Goal: Entertainment & Leisure: Consume media (video, audio)

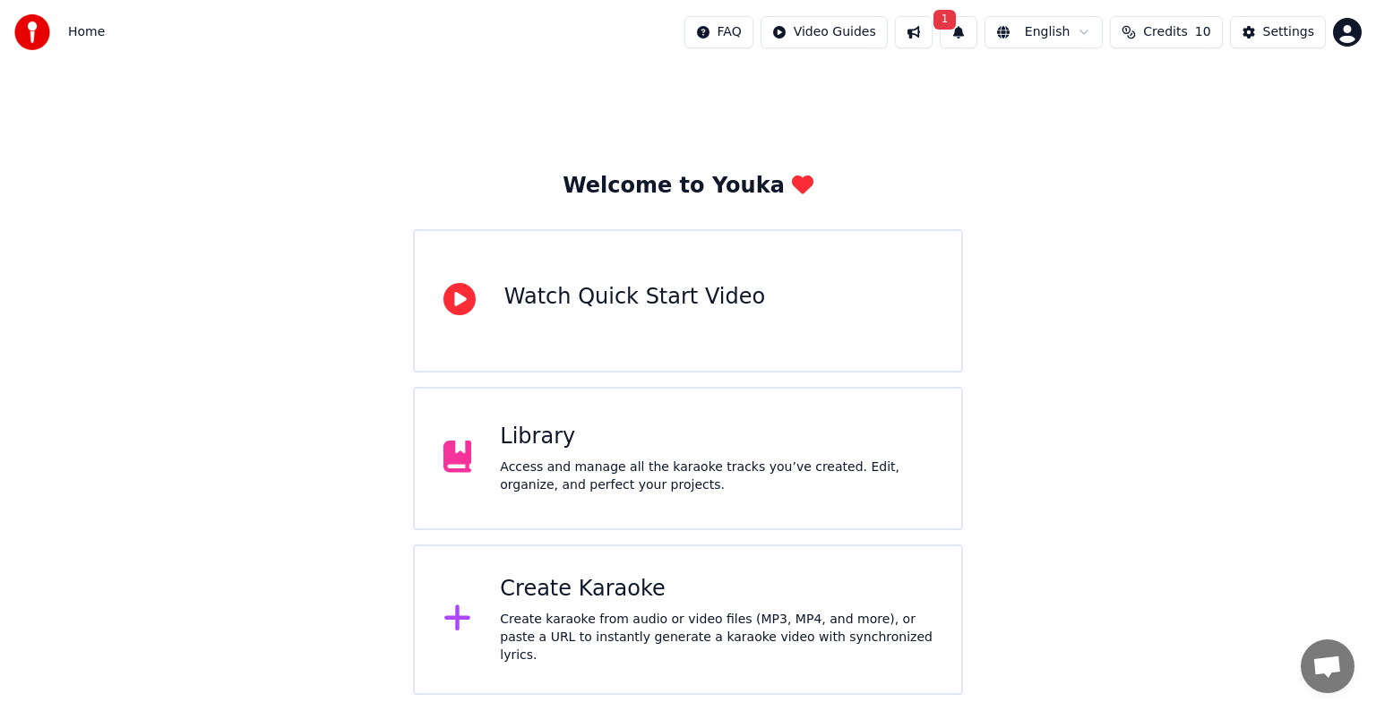
click at [967, 30] on button "1" at bounding box center [959, 32] width 38 height 32
click at [921, 104] on div "Click the button to update" at bounding box center [914, 101] width 165 height 18
click at [1104, 82] on button "Update" at bounding box center [1102, 89] width 76 height 32
click at [586, 480] on div "Access and manage all the karaoke tracks you’ve created. Edit, organize, and pe…" at bounding box center [716, 477] width 433 height 36
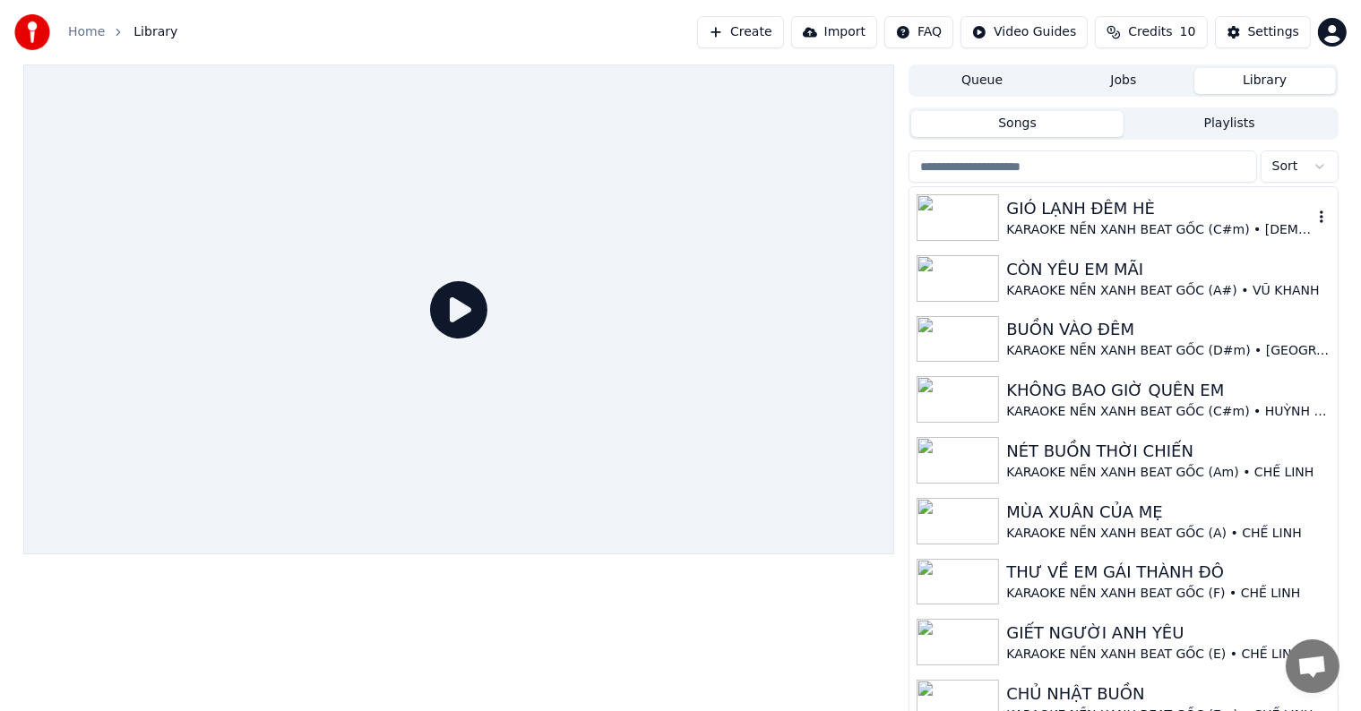
click at [1147, 204] on div "GIÓ LẠNH ĐÊM HÈ" at bounding box center [1158, 208] width 305 height 25
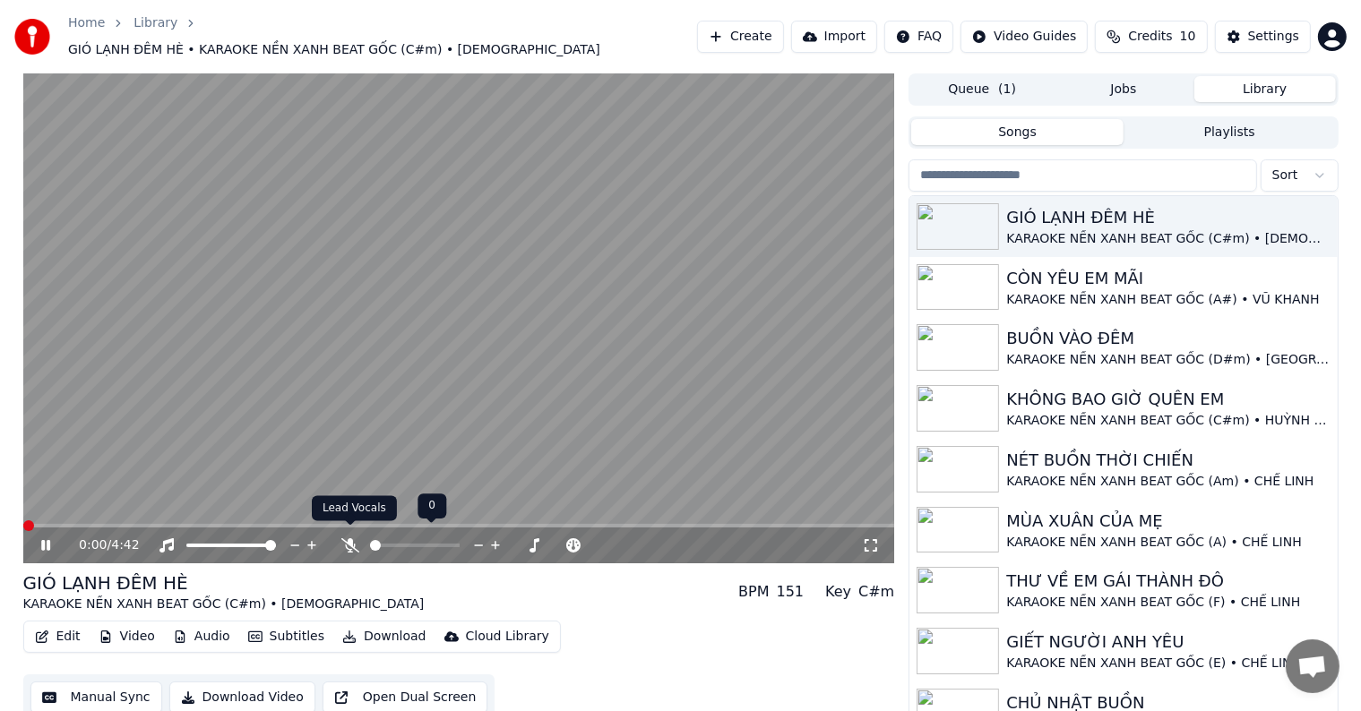
click at [348, 538] on icon at bounding box center [350, 545] width 18 height 14
click at [64, 513] on video at bounding box center [459, 318] width 872 height 490
click at [42, 539] on icon at bounding box center [45, 545] width 11 height 13
click at [79, 520] on span at bounding box center [83, 525] width 11 height 11
